Goal: Task Accomplishment & Management: Manage account settings

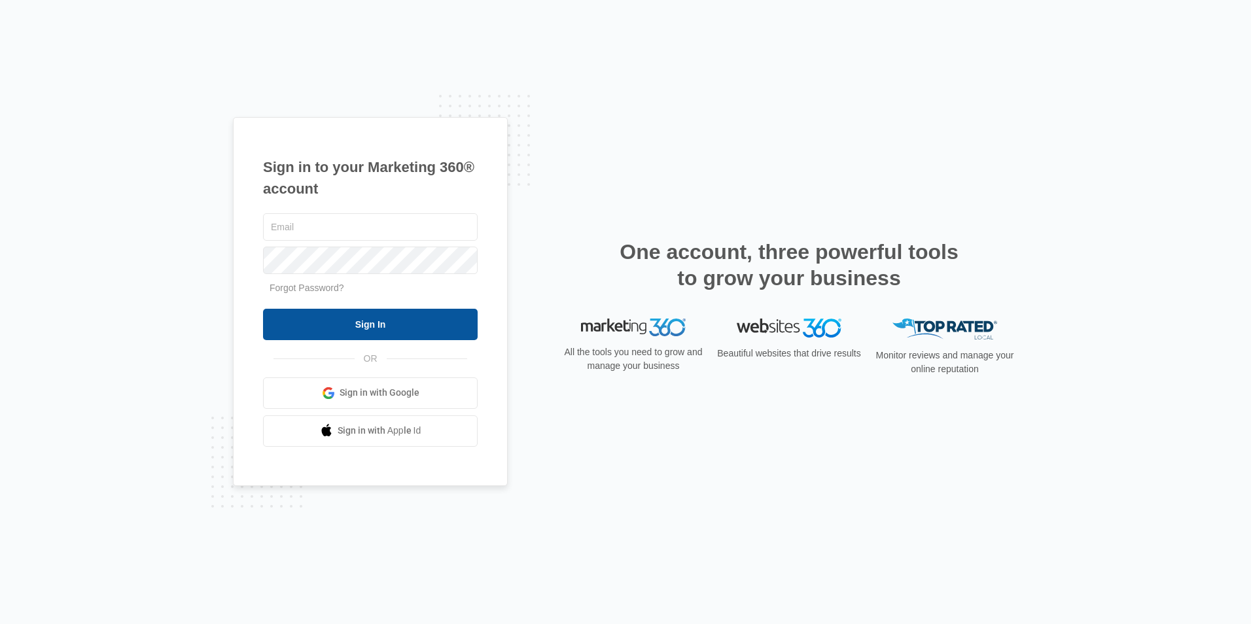
type input "[EMAIL_ADDRESS][DOMAIN_NAME]"
click at [359, 317] on input "Sign In" at bounding box center [370, 324] width 215 height 31
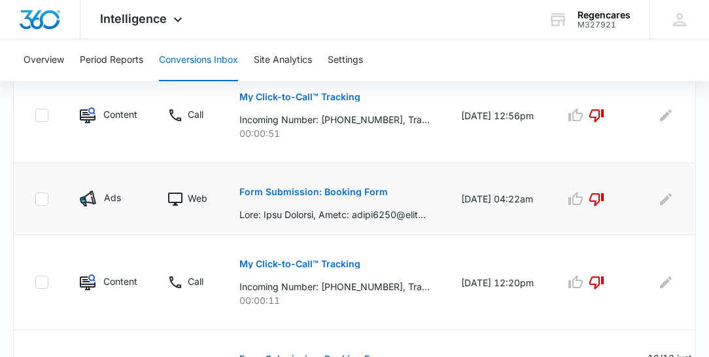
scroll to position [448, 0]
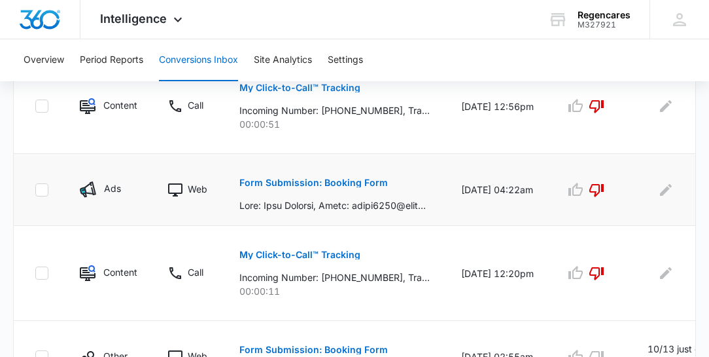
click at [338, 181] on p "Form Submission: Booking Form" at bounding box center [313, 182] width 149 height 9
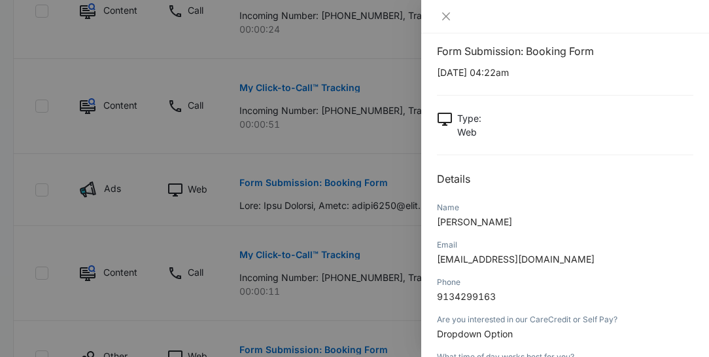
scroll to position [0, 0]
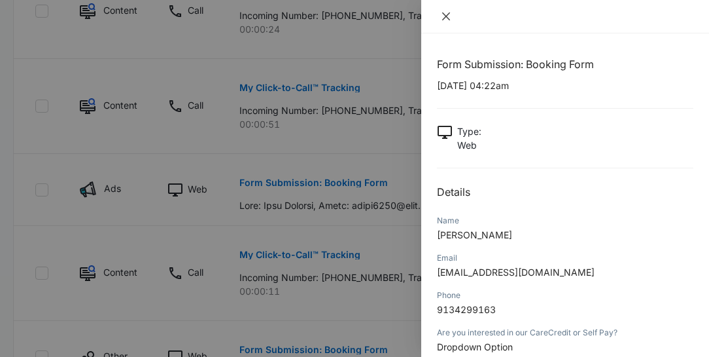
click at [445, 14] on icon "close" at bounding box center [446, 16] width 10 height 10
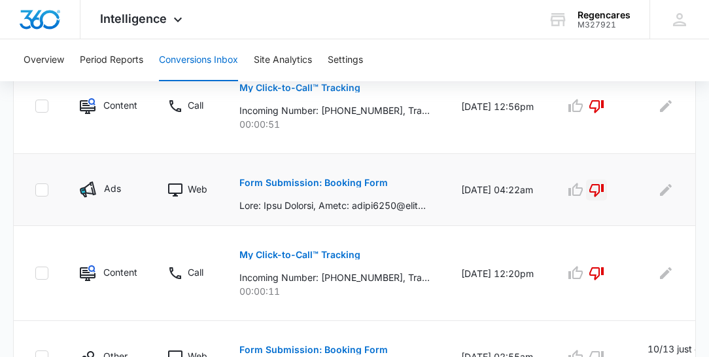
click at [590, 186] on icon "button" at bounding box center [597, 190] width 14 height 13
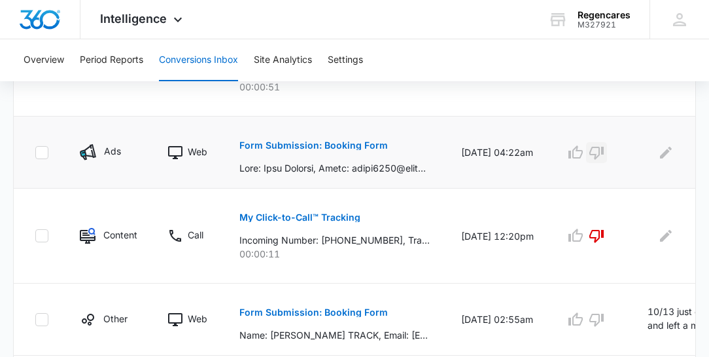
click at [332, 144] on p "Form Submission: Booking Form" at bounding box center [313, 145] width 149 height 9
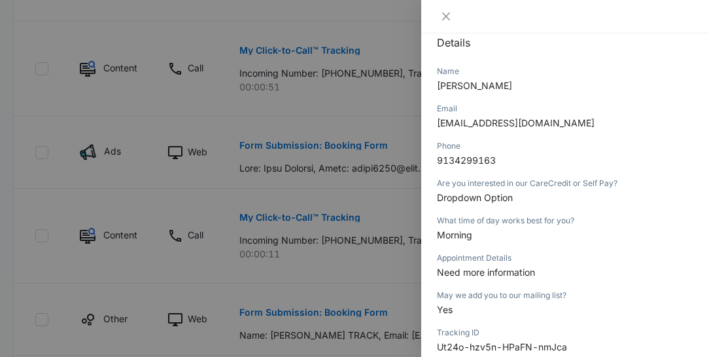
scroll to position [112, 0]
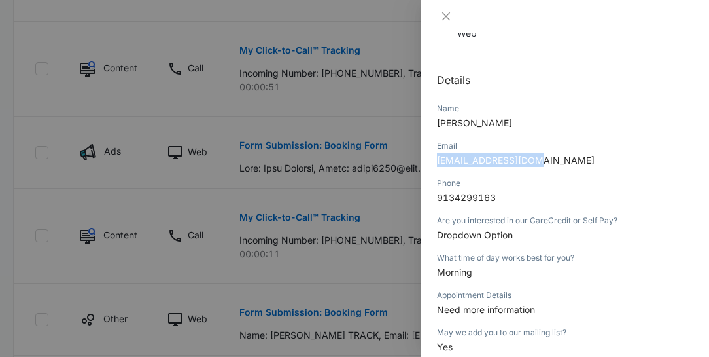
drag, startPoint x: 533, startPoint y: 159, endPoint x: 430, endPoint y: 158, distance: 103.4
click at [430, 158] on div "Form Submission: Booking Form 10/14/2025 at 04:22am Type : Web Details Name Gai…" at bounding box center [565, 194] width 288 height 323
copy span "[EMAIL_ADDRESS][DOMAIN_NAME]"
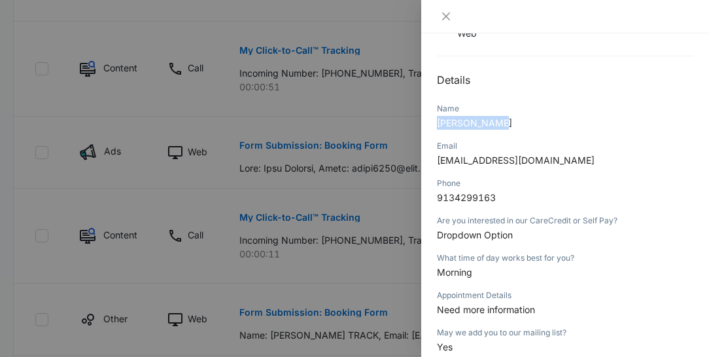
drag, startPoint x: 497, startPoint y: 119, endPoint x: 435, endPoint y: 117, distance: 61.5
click at [435, 117] on div "Form Submission: Booking Form 10/14/2025 at 04:22am Type : Web Details Name Gai…" at bounding box center [565, 194] width 288 height 323
copy span "[PERSON_NAME]"
click at [445, 16] on icon "close" at bounding box center [446, 16] width 8 height 8
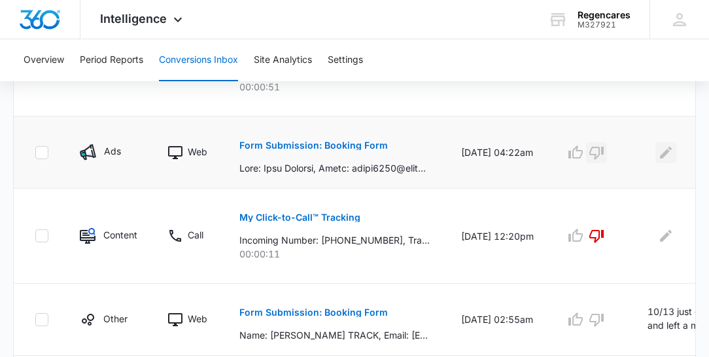
click at [668, 149] on icon "Edit Comments" at bounding box center [666, 153] width 16 height 16
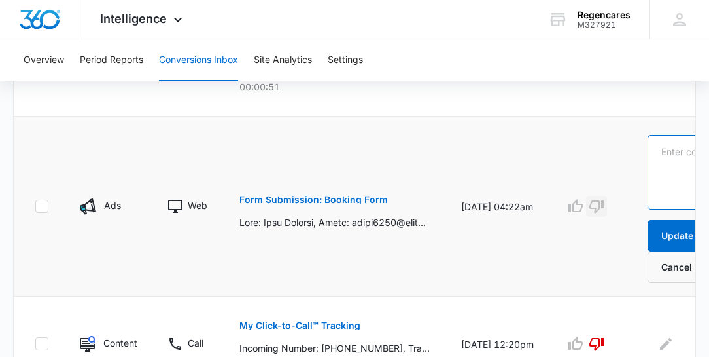
click at [660, 145] on textarea at bounding box center [700, 172] width 104 height 75
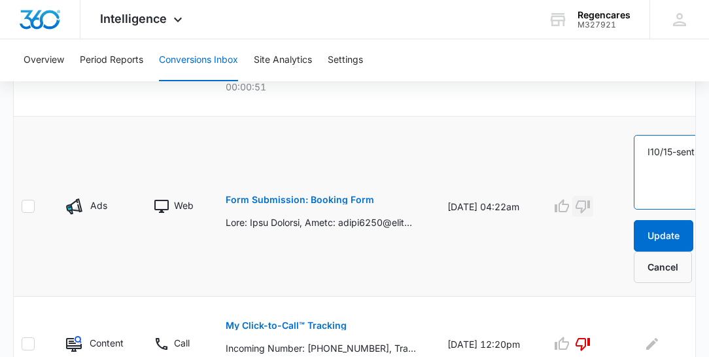
scroll to position [0, 19]
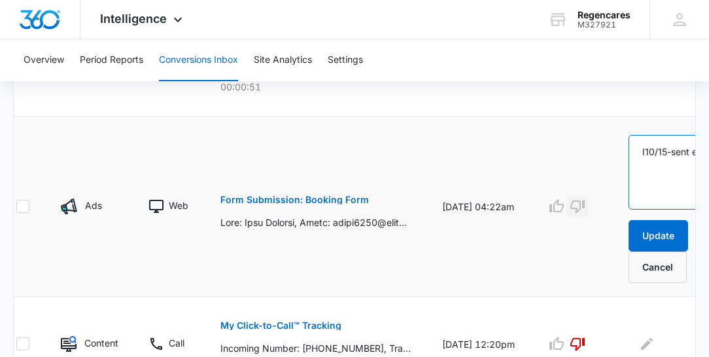
drag, startPoint x: 642, startPoint y: 150, endPoint x: 644, endPoint y: 161, distance: 11.3
click at [643, 150] on textarea "I10/15-sent email" at bounding box center [681, 172] width 104 height 75
type textarea "10/15-sent email"
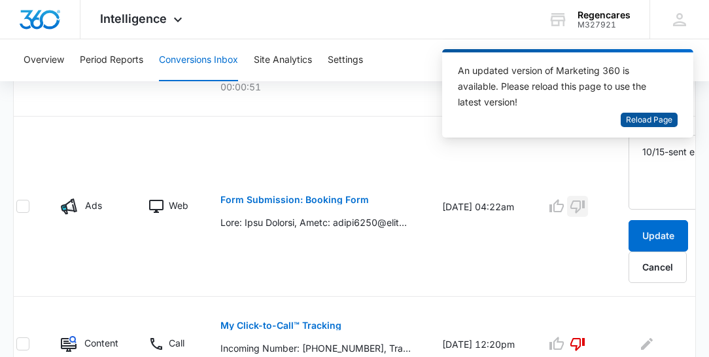
click at [658, 118] on span "Reload Page" at bounding box center [649, 120] width 46 height 12
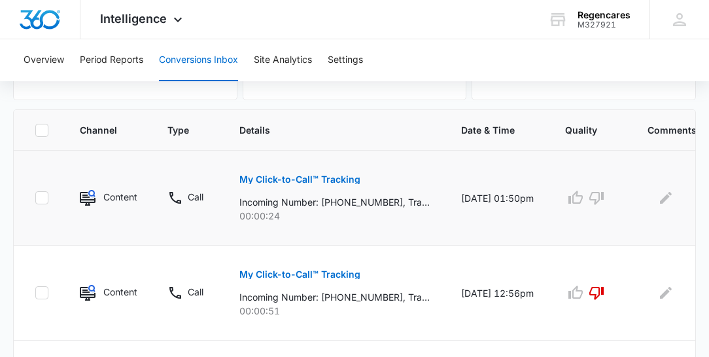
scroll to position [299, 0]
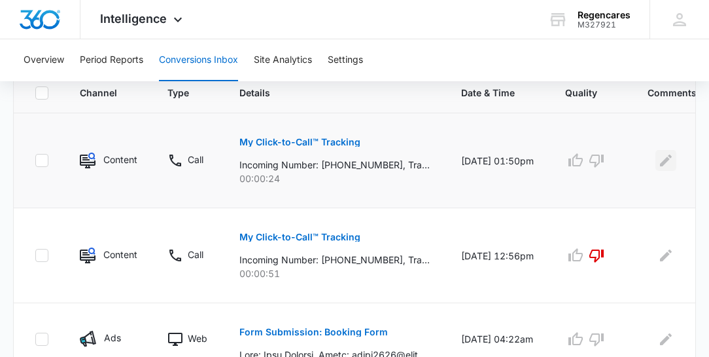
click at [663, 158] on icon "Edit Comments" at bounding box center [666, 160] width 12 height 12
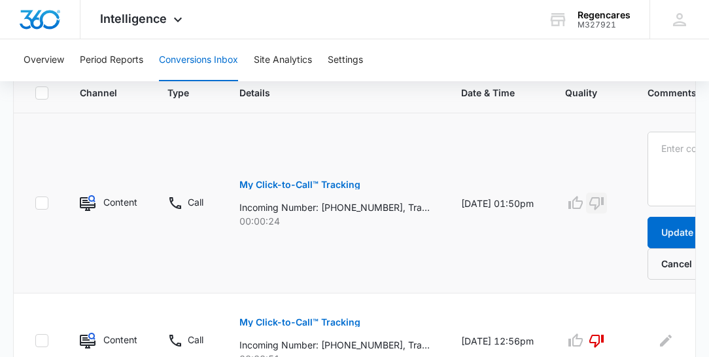
click at [594, 201] on icon "button" at bounding box center [597, 203] width 16 height 16
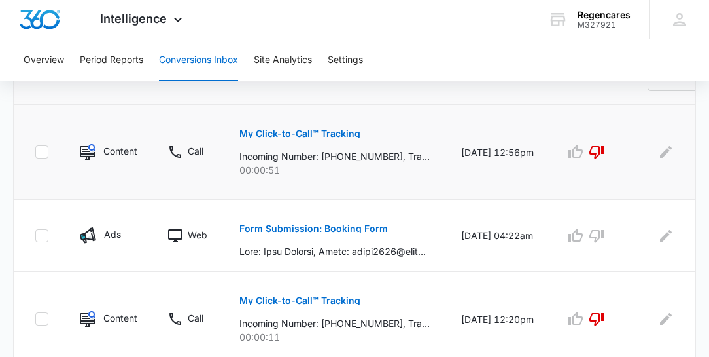
scroll to position [536, 0]
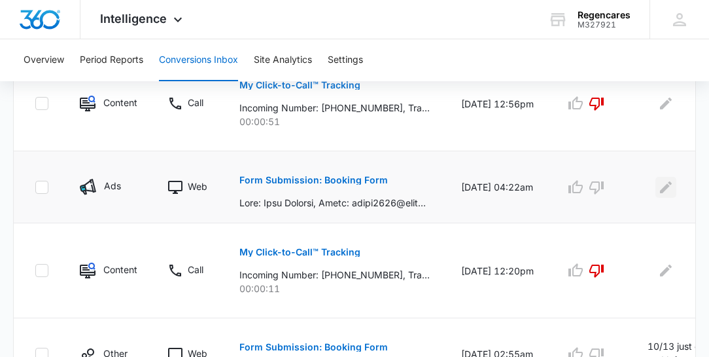
click at [662, 188] on icon "Edit Comments" at bounding box center [666, 187] width 12 height 12
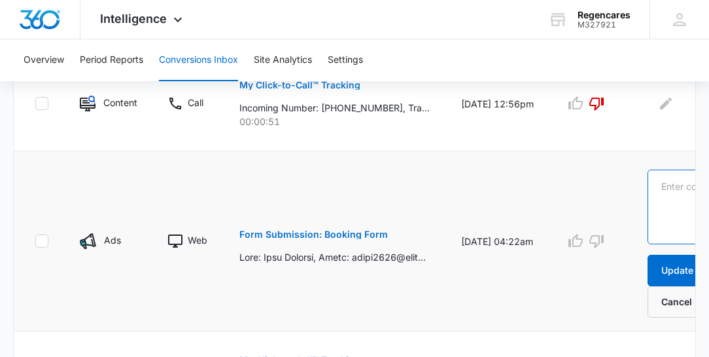
click at [660, 191] on textarea at bounding box center [700, 206] width 104 height 75
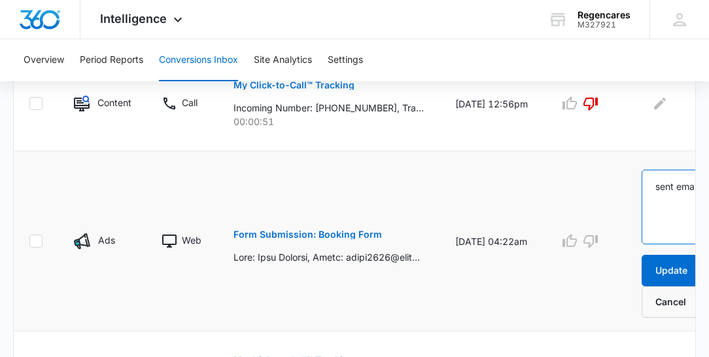
scroll to position [0, 8]
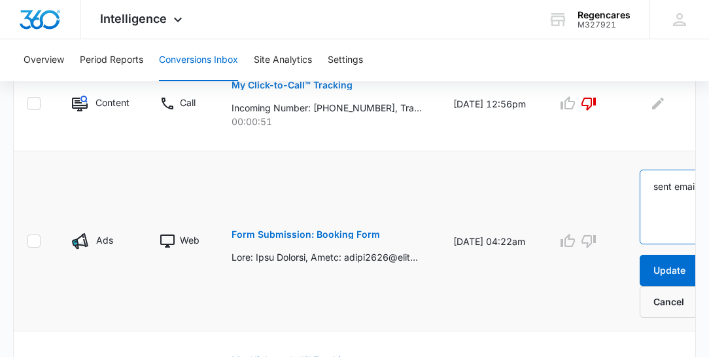
click at [650, 186] on textarea "sent email" at bounding box center [692, 206] width 104 height 75
click at [681, 197] on textarea "10/15-sent email" at bounding box center [692, 206] width 104 height 75
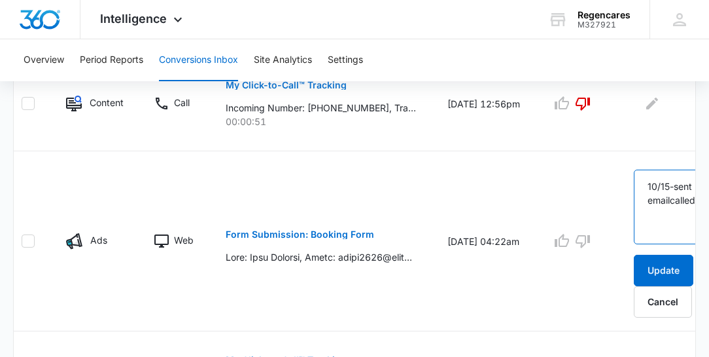
scroll to position [0, 15]
click at [667, 197] on textarea "10/15-sent email called" at bounding box center [685, 206] width 104 height 75
click at [674, 212] on textarea "10/15-sent email & called" at bounding box center [685, 206] width 104 height 75
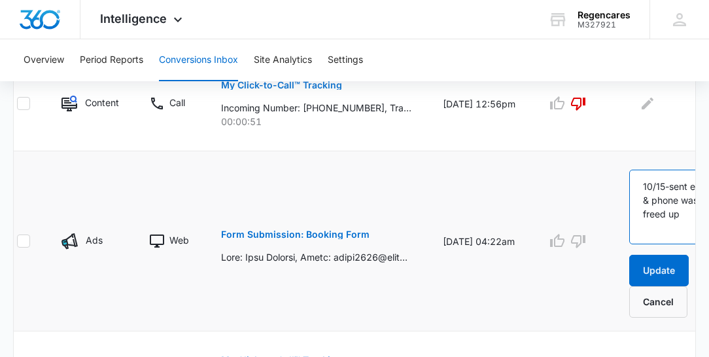
click at [681, 226] on textarea "10/15-sent email & phone was freed up" at bounding box center [681, 206] width 104 height 75
click at [333, 234] on p "Form Submission: Booking Form" at bounding box center [295, 234] width 149 height 9
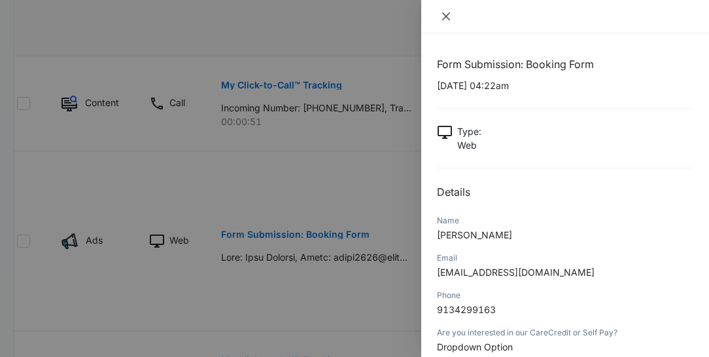
click at [447, 14] on icon "close" at bounding box center [446, 16] width 10 height 10
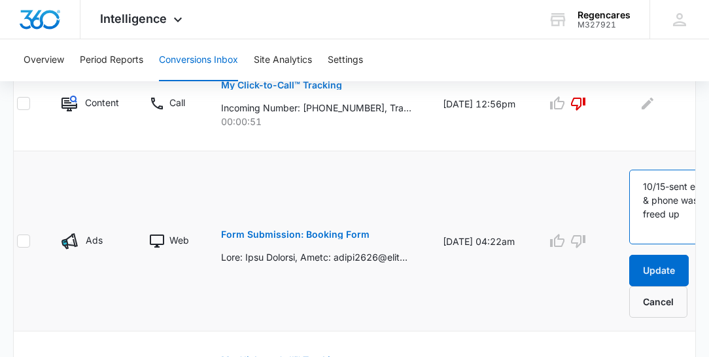
click at [684, 225] on textarea "10/15-sent email & phone was freed up" at bounding box center [681, 206] width 104 height 75
type textarea "10/15-sent email & phone was freed up and left message."
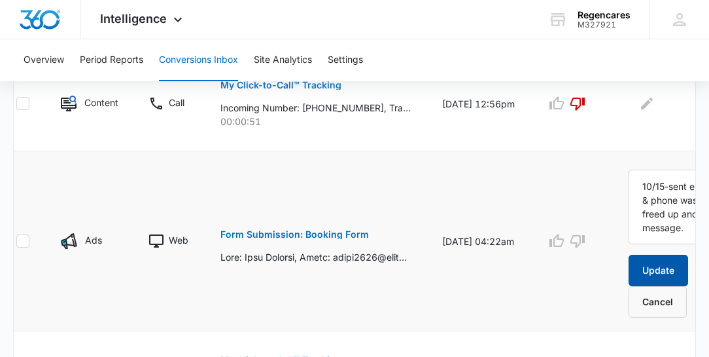
click at [676, 273] on button "Update" at bounding box center [659, 270] width 60 height 31
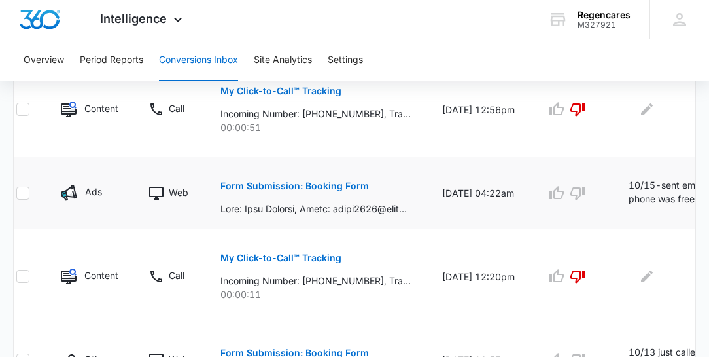
scroll to position [520, 0]
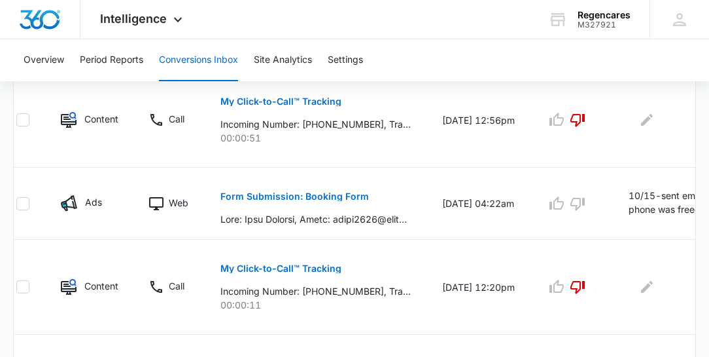
click at [629, 190] on p "10/15-sent email & phone was freed up and left message." at bounding box center [672, 202] width 86 height 29
click at [626, 194] on td "10/15-sent email & phone was freed up and left message." at bounding box center [683, 204] width 141 height 72
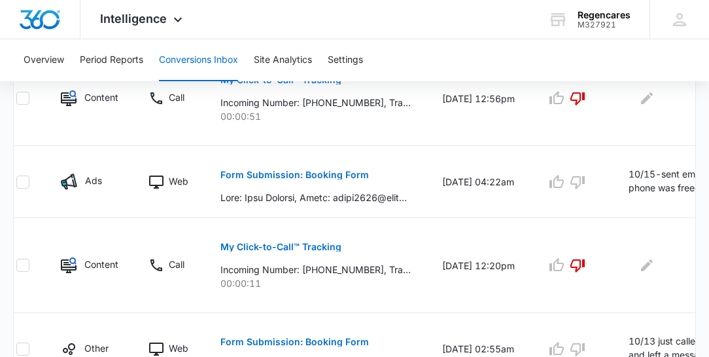
scroll to position [557, 0]
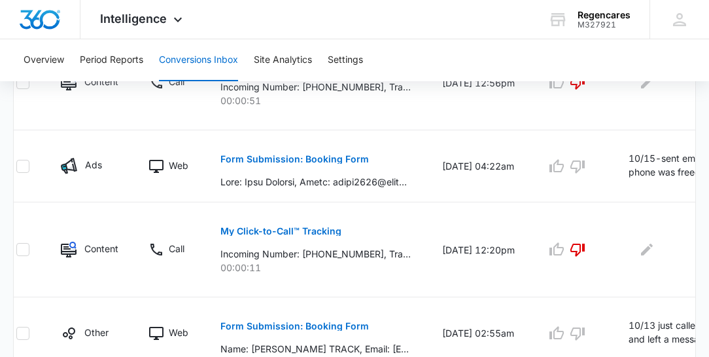
click at [506, 183] on td "[DATE] 04:22am" at bounding box center [479, 166] width 104 height 72
click at [495, 190] on td "[DATE] 04:22am" at bounding box center [479, 166] width 104 height 72
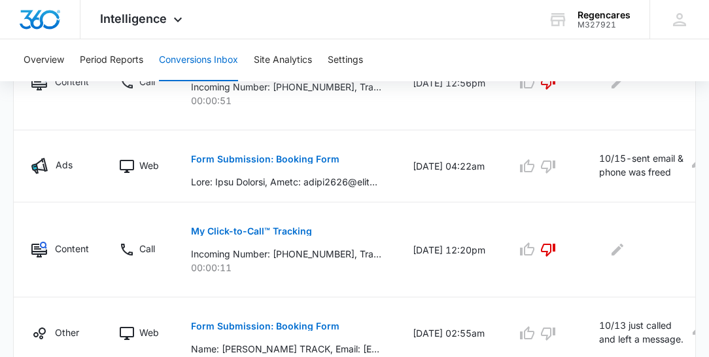
scroll to position [0, 54]
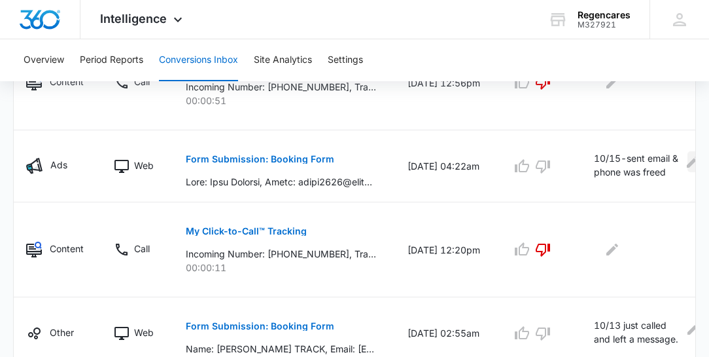
click at [685, 158] on icon "Edit Comments" at bounding box center [693, 162] width 16 height 16
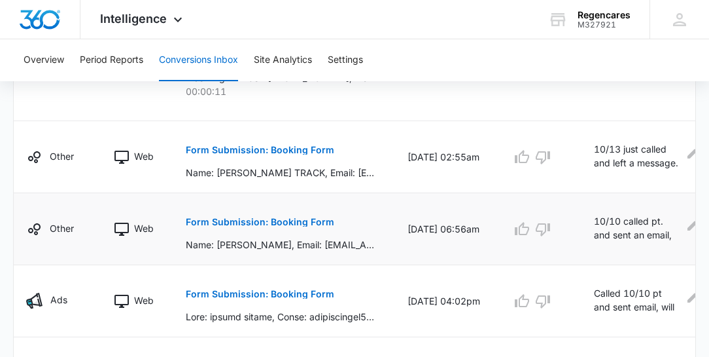
scroll to position [819, 0]
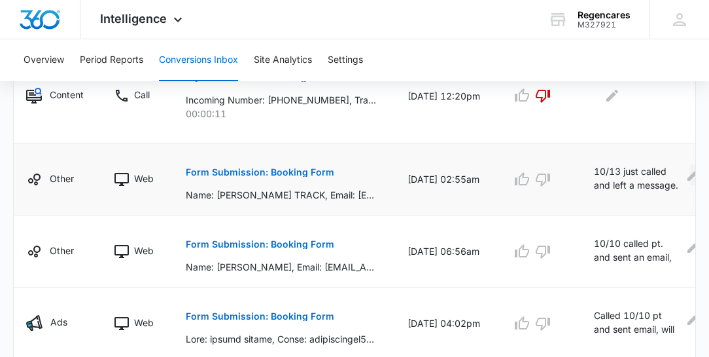
click at [688, 171] on icon "Edit Comments" at bounding box center [694, 175] width 12 height 12
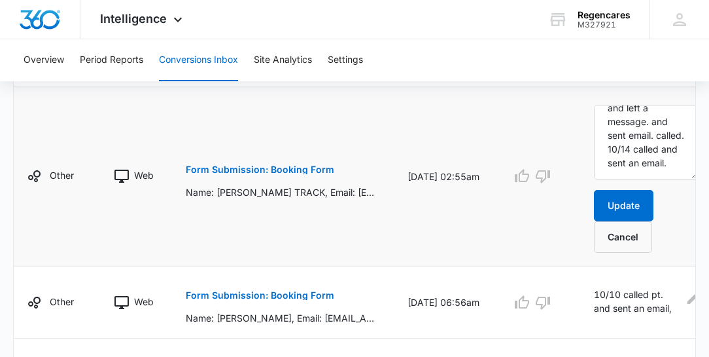
scroll to position [893, 0]
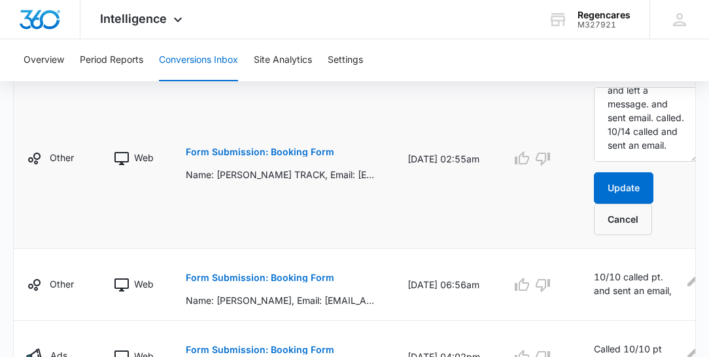
click at [288, 149] on p "Form Submission: Booking Form" at bounding box center [260, 151] width 149 height 9
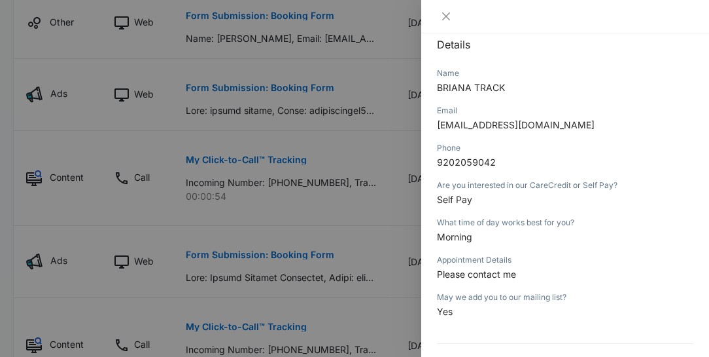
scroll to position [110, 0]
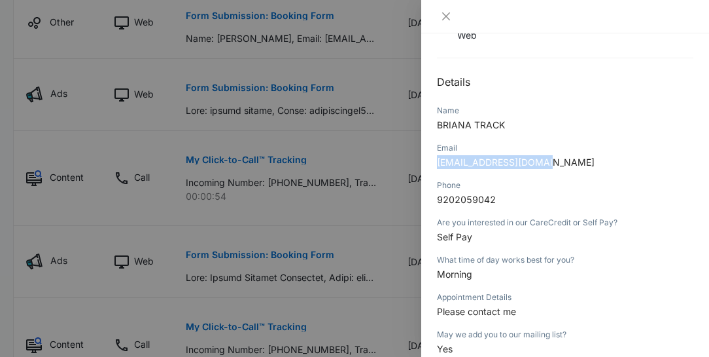
drag, startPoint x: 540, startPoint y: 162, endPoint x: 438, endPoint y: 162, distance: 102.1
click at [438, 162] on p "[EMAIL_ADDRESS][DOMAIN_NAME]" at bounding box center [565, 162] width 256 height 14
copy span "[EMAIL_ADDRESS][DOMAIN_NAME]"
click at [449, 18] on icon "close" at bounding box center [446, 16] width 10 height 10
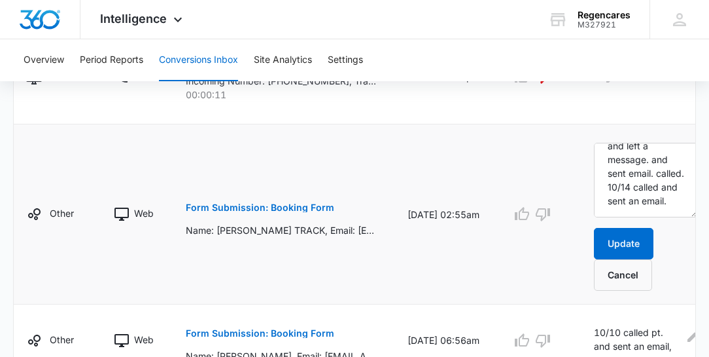
scroll to position [820, 0]
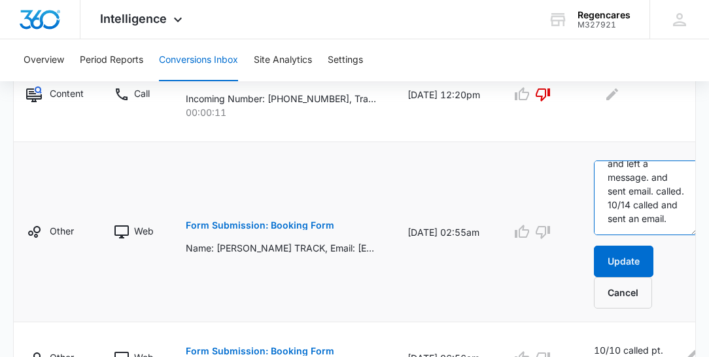
click at [637, 212] on textarea "10/13 just called and left a message. and sent email. called. 10/14 called and …" at bounding box center [646, 197] width 104 height 75
type textarea "10/13 just called and left a message. and sent email. called. 10/14 called and …"
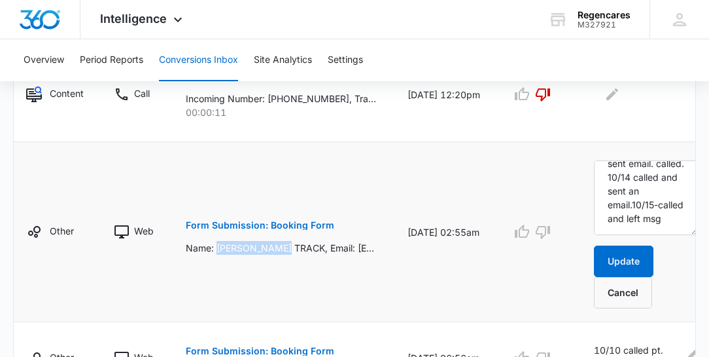
drag, startPoint x: 283, startPoint y: 243, endPoint x: 214, endPoint y: 239, distance: 69.5
click at [214, 241] on p "Name: [PERSON_NAME] TRACK, Email: [EMAIL_ADDRESS][DOMAIN_NAME], Phone: [PHONE_N…" at bounding box center [281, 248] width 190 height 14
copy p "BRIANA TRACK,"
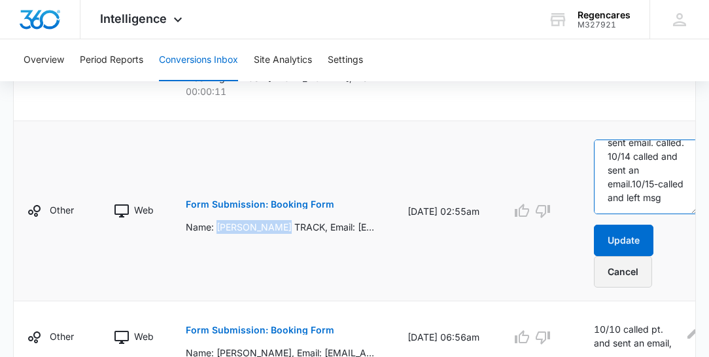
scroll to position [857, 0]
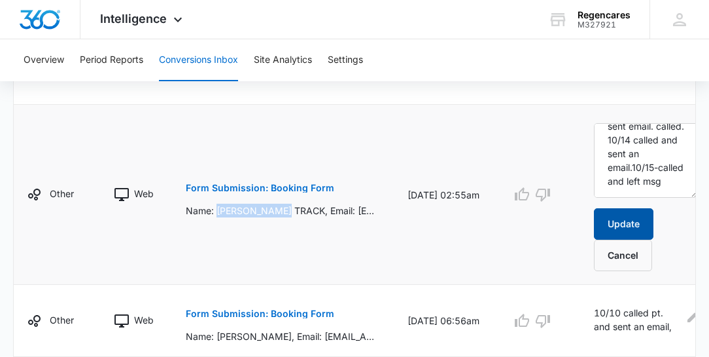
click at [623, 222] on button "Update" at bounding box center [624, 223] width 60 height 31
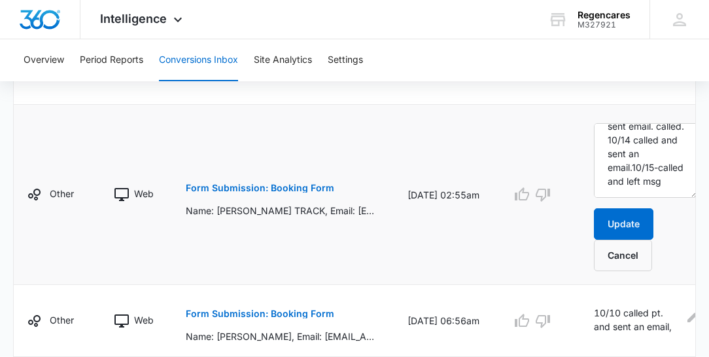
click at [369, 260] on td "Form Submission: Booking Form Name: [PERSON_NAME] TRACK, Email: [EMAIL_ADDRESS]…" at bounding box center [281, 195] width 222 height 180
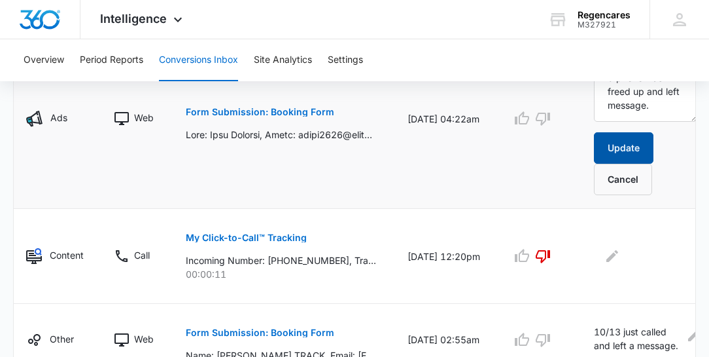
scroll to position [670, 0]
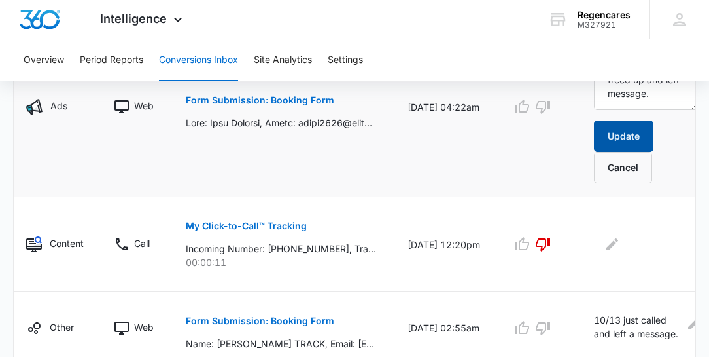
click at [631, 127] on button "Update" at bounding box center [624, 135] width 60 height 31
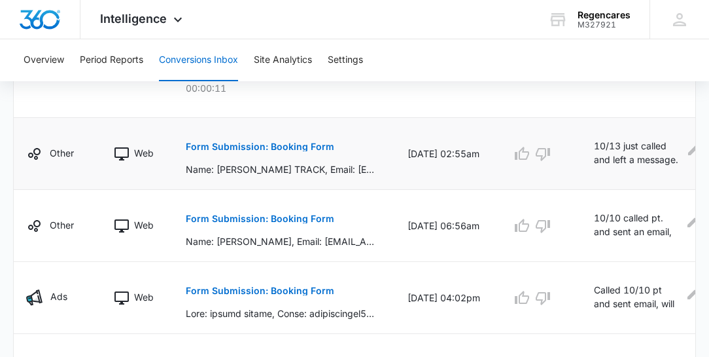
scroll to position [857, 0]
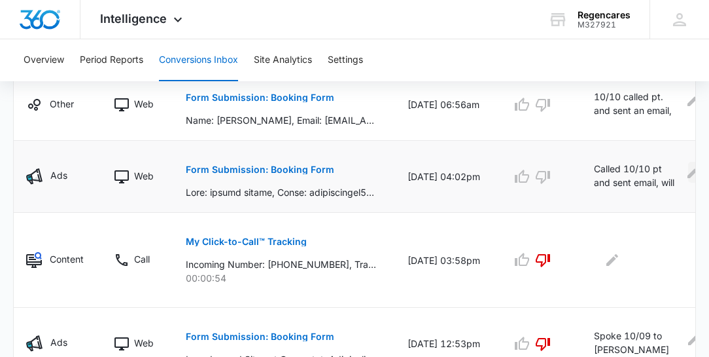
click at [688, 171] on icon "Edit Comments" at bounding box center [694, 172] width 12 height 12
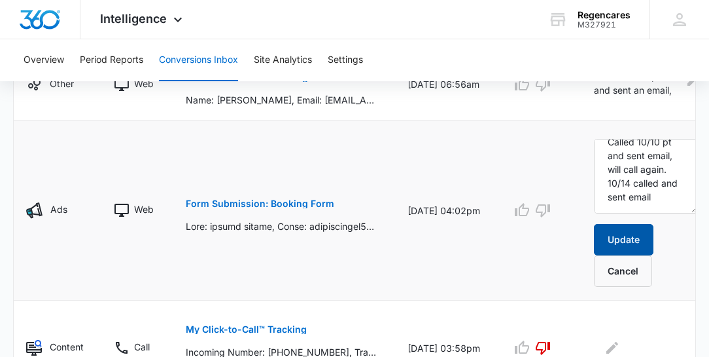
scroll to position [894, 0]
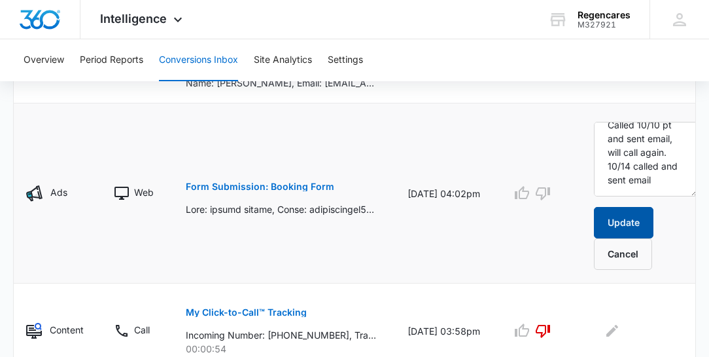
click at [619, 213] on button "Update" at bounding box center [624, 222] width 60 height 31
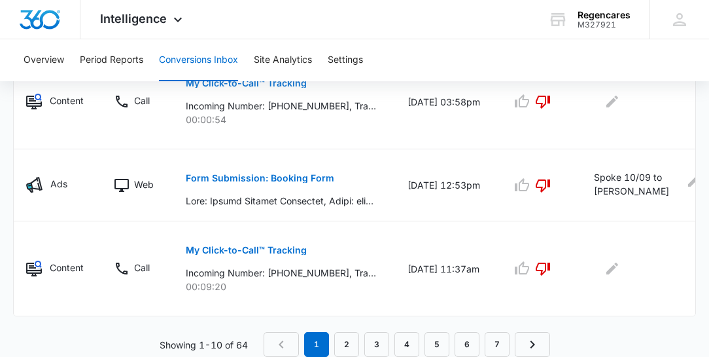
scroll to position [1016, 0]
click at [688, 179] on icon "Edit Comments" at bounding box center [694, 181] width 12 height 12
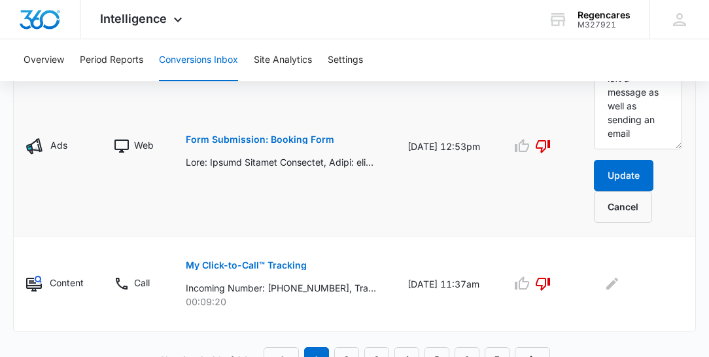
scroll to position [1123, 0]
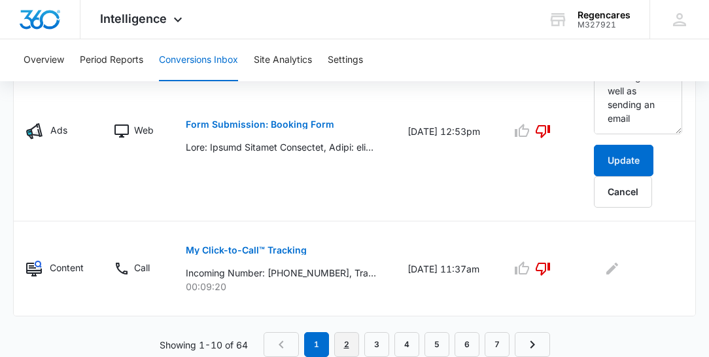
click at [351, 343] on link "2" at bounding box center [346, 344] width 25 height 25
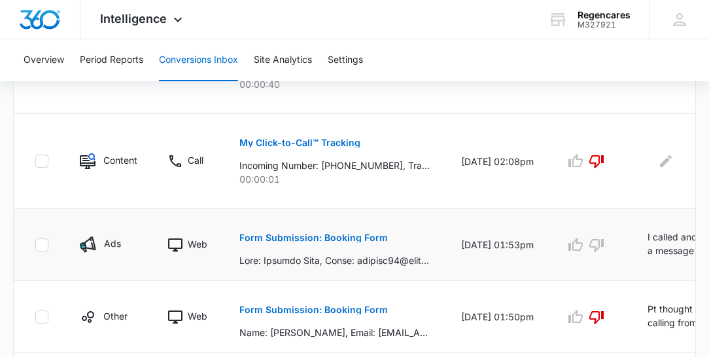
scroll to position [411, 0]
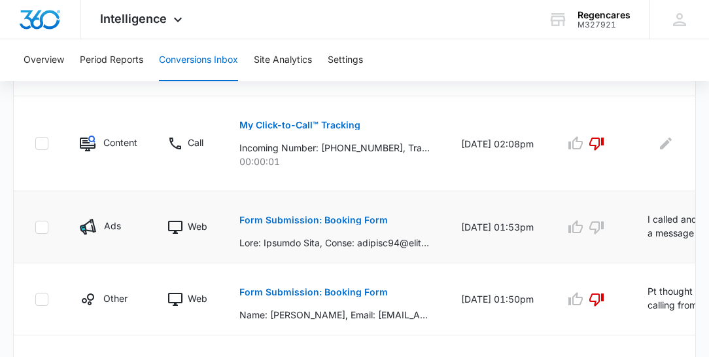
click at [312, 220] on p "Form Submission: Booking Form" at bounding box center [313, 219] width 149 height 9
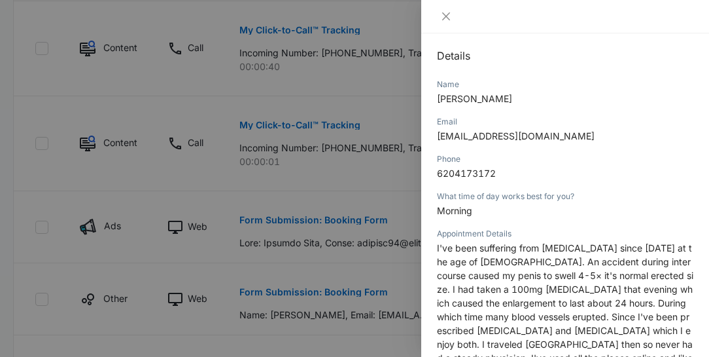
scroll to position [112, 0]
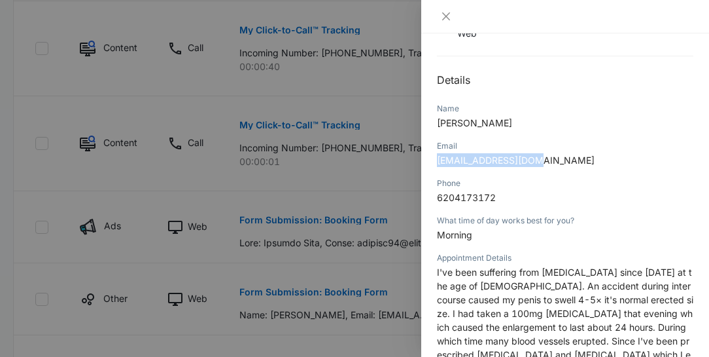
drag, startPoint x: 538, startPoint y: 160, endPoint x: 436, endPoint y: 163, distance: 102.1
click at [436, 163] on div "Form Submission: Booking Form [DATE] 01:53pm Type : Web Details Name [PERSON_NA…" at bounding box center [565, 194] width 288 height 323
copy span "[EMAIL_ADDRESS][DOMAIN_NAME]"
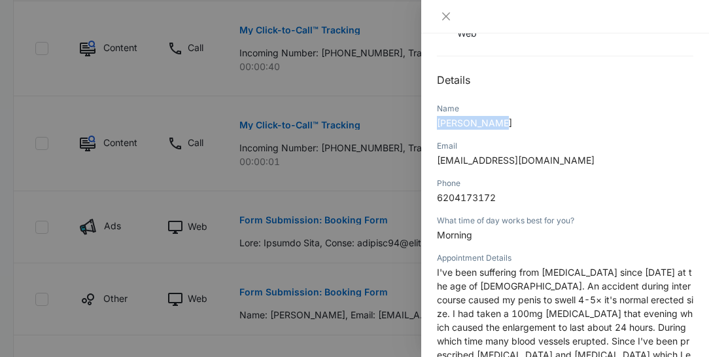
drag, startPoint x: 496, startPoint y: 120, endPoint x: 436, endPoint y: 120, distance: 59.5
click at [436, 120] on div "Form Submission: Booking Form [DATE] 01:53pm Type : Web Details Name [PERSON_NA…" at bounding box center [565, 194] width 288 height 323
copy span "[PERSON_NAME]"
click at [447, 17] on icon "close" at bounding box center [446, 16] width 8 height 8
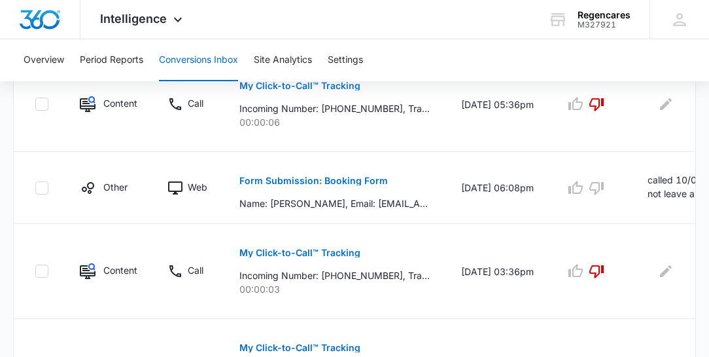
scroll to position [897, 0]
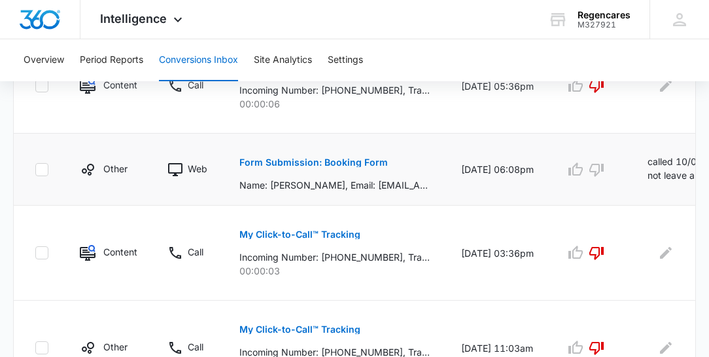
click at [325, 160] on p "Form Submission: Booking Form" at bounding box center [313, 162] width 149 height 9
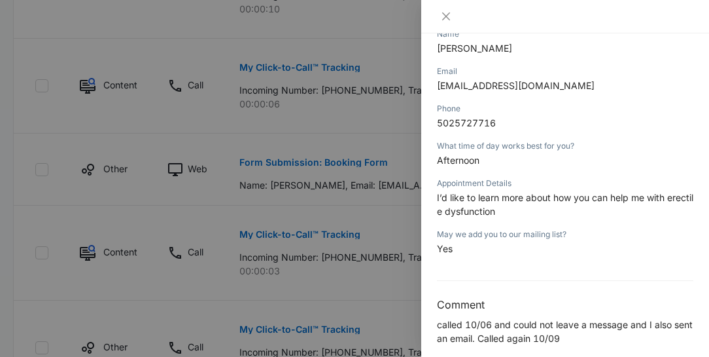
scroll to position [199, 0]
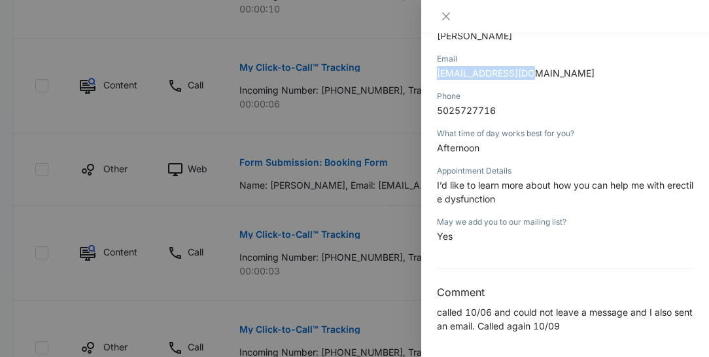
drag, startPoint x: 539, startPoint y: 71, endPoint x: 433, endPoint y: 77, distance: 106.2
click at [433, 77] on div "Form Submission: Booking Form [DATE] 06:08pm Type : Web Details Name [PERSON_NA…" at bounding box center [565, 194] width 288 height 323
copy span "[EMAIL_ADDRESS][DOMAIN_NAME]"
click at [446, 15] on icon "close" at bounding box center [446, 16] width 8 height 8
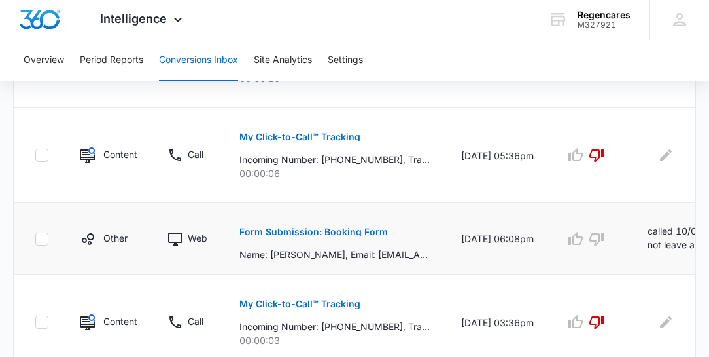
scroll to position [865, 0]
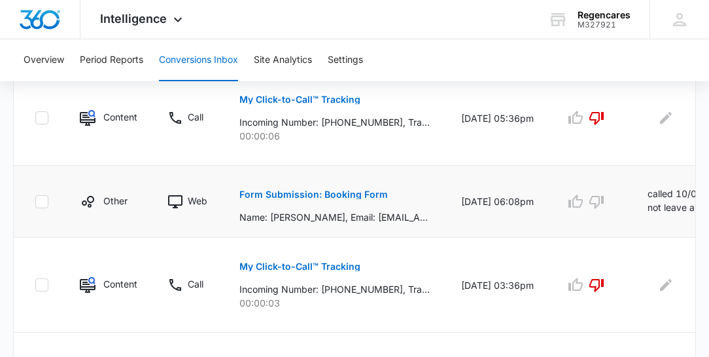
click at [486, 208] on td "[DATE] 06:08pm" at bounding box center [498, 202] width 104 height 72
click at [616, 218] on td at bounding box center [591, 202] width 82 height 72
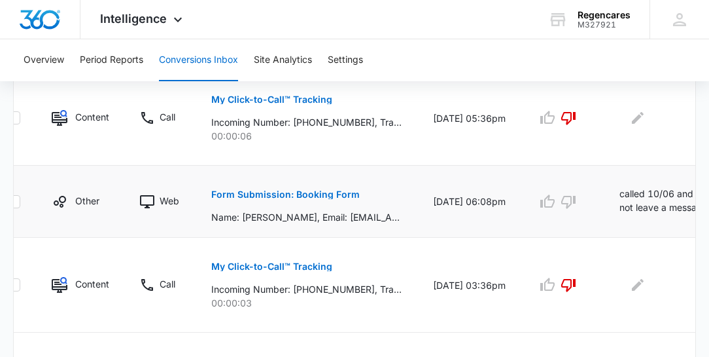
scroll to position [0, 29]
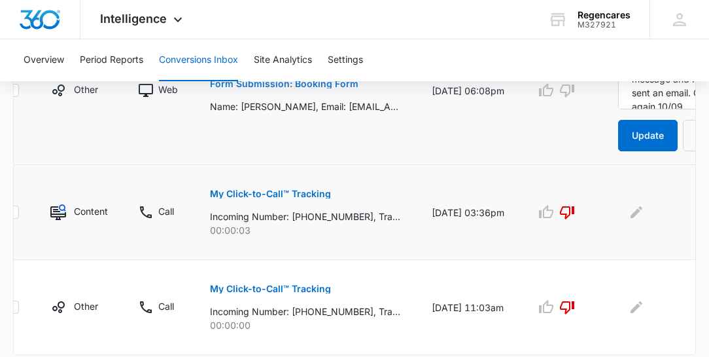
scroll to position [1015, 0]
click at [318, 88] on p "Form Submission: Booking Form" at bounding box center [284, 83] width 149 height 9
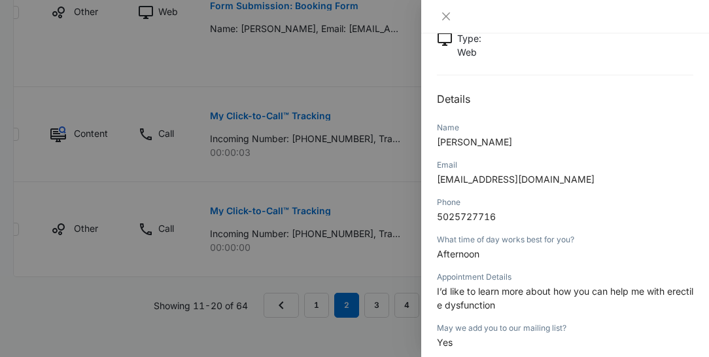
scroll to position [161, 0]
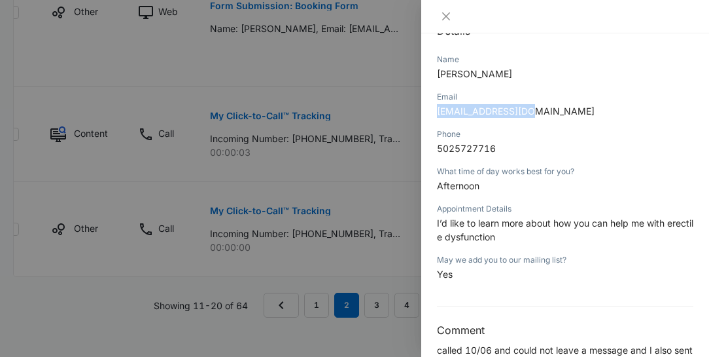
drag, startPoint x: 537, startPoint y: 107, endPoint x: 427, endPoint y: 116, distance: 109.7
click at [427, 116] on div "Form Submission: Booking Form [DATE] 06:08pm Type : Web Details Name [PERSON_NA…" at bounding box center [565, 194] width 288 height 323
